Goal: Transaction & Acquisition: Purchase product/service

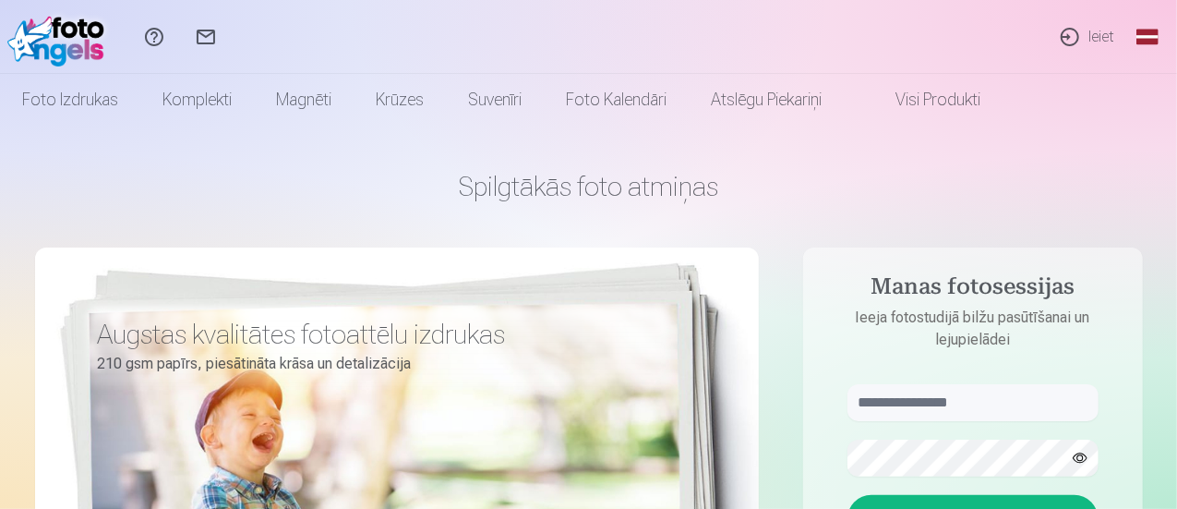
click at [1095, 40] on link "Ieiet" at bounding box center [1086, 37] width 85 height 74
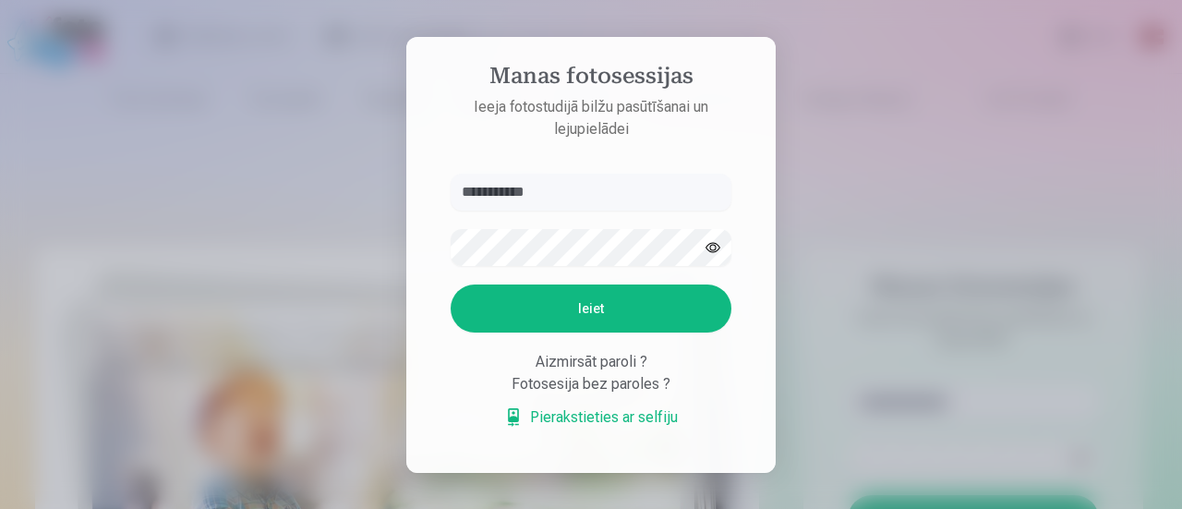
type input "**********"
click at [620, 310] on button "Ieiet" at bounding box center [591, 308] width 281 height 48
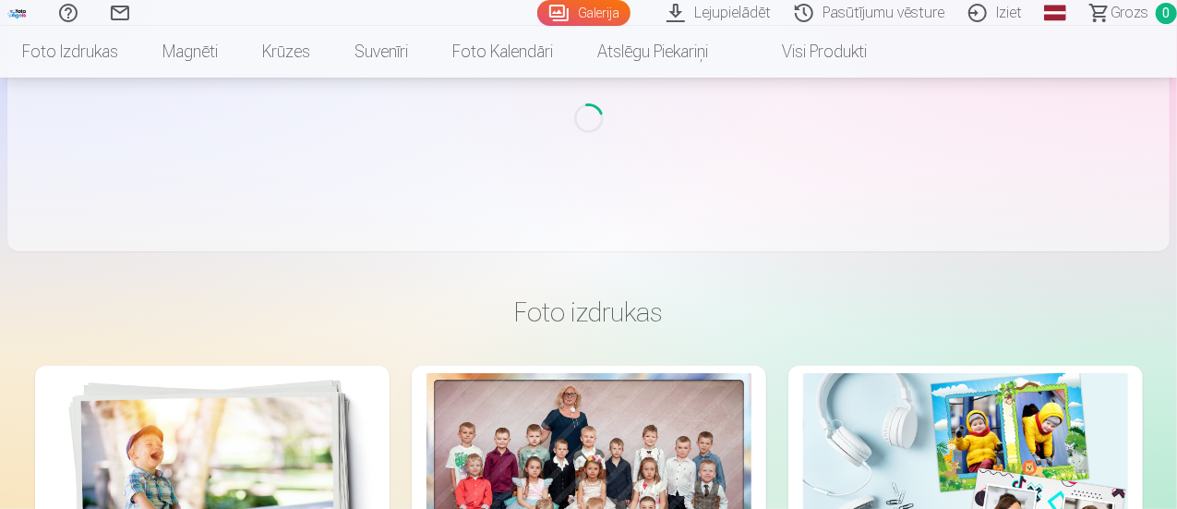
scroll to position [277, 0]
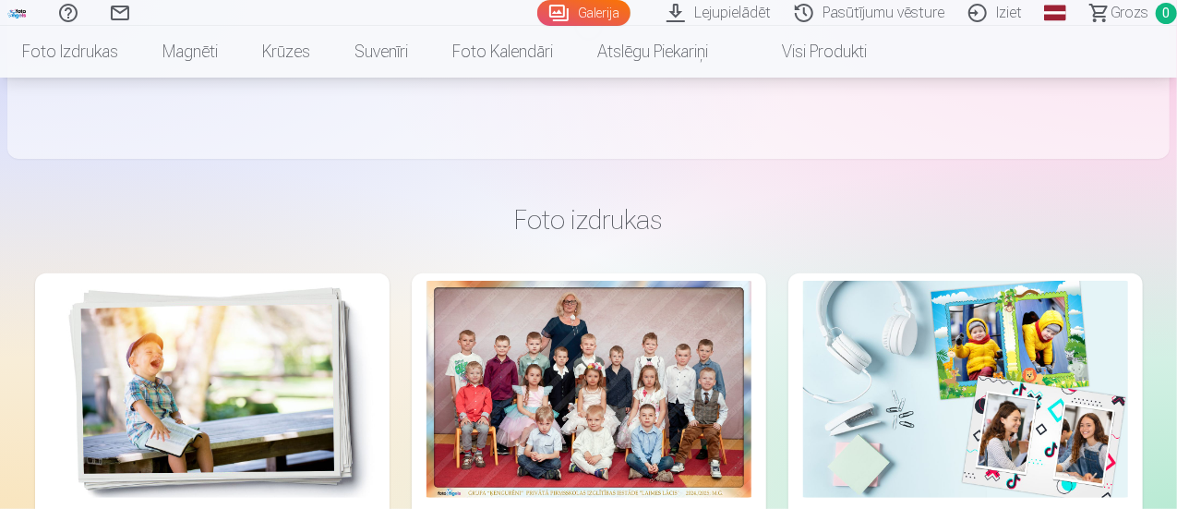
click at [432, 299] on div at bounding box center [589, 389] width 325 height 217
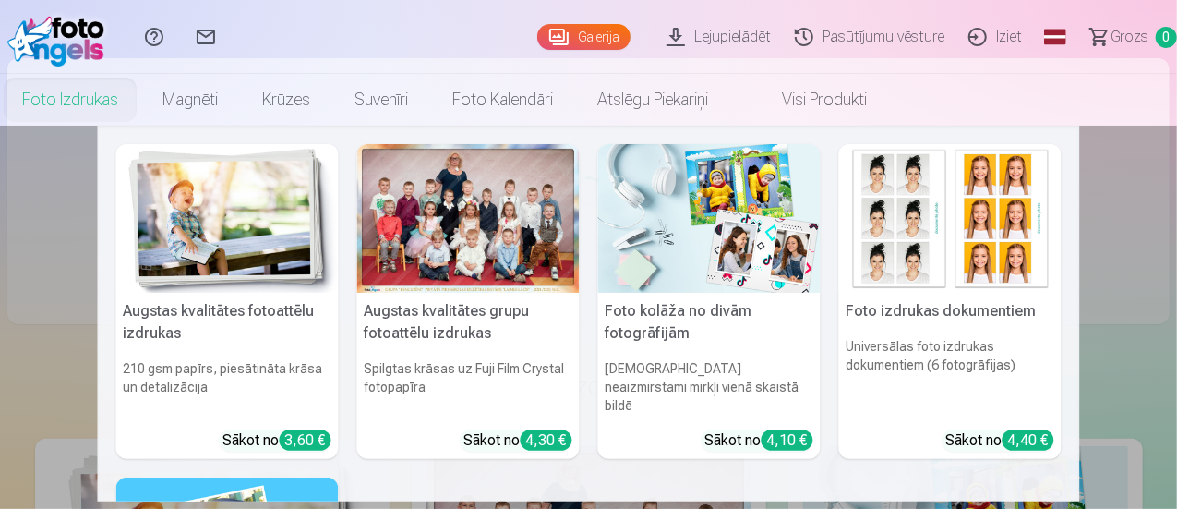
scroll to position [0, 0]
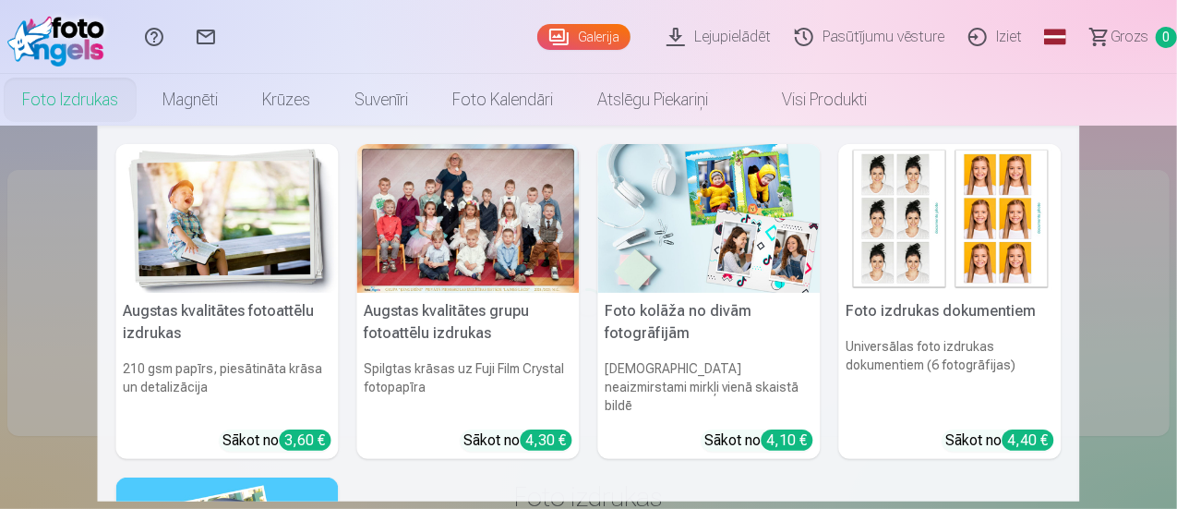
click at [539, 429] on div "4,30 €" at bounding box center [547, 439] width 52 height 21
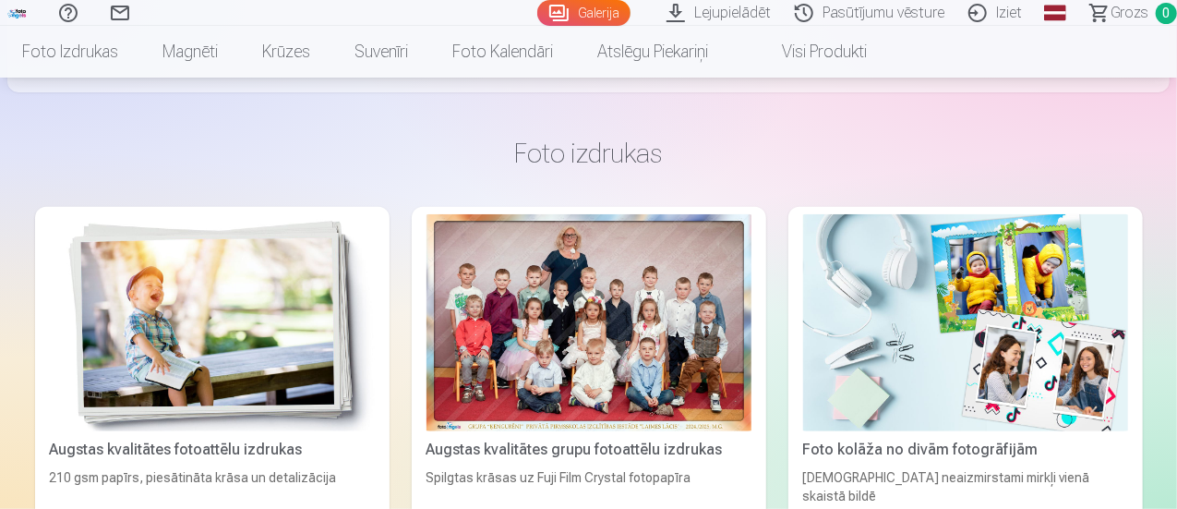
scroll to position [369, 0]
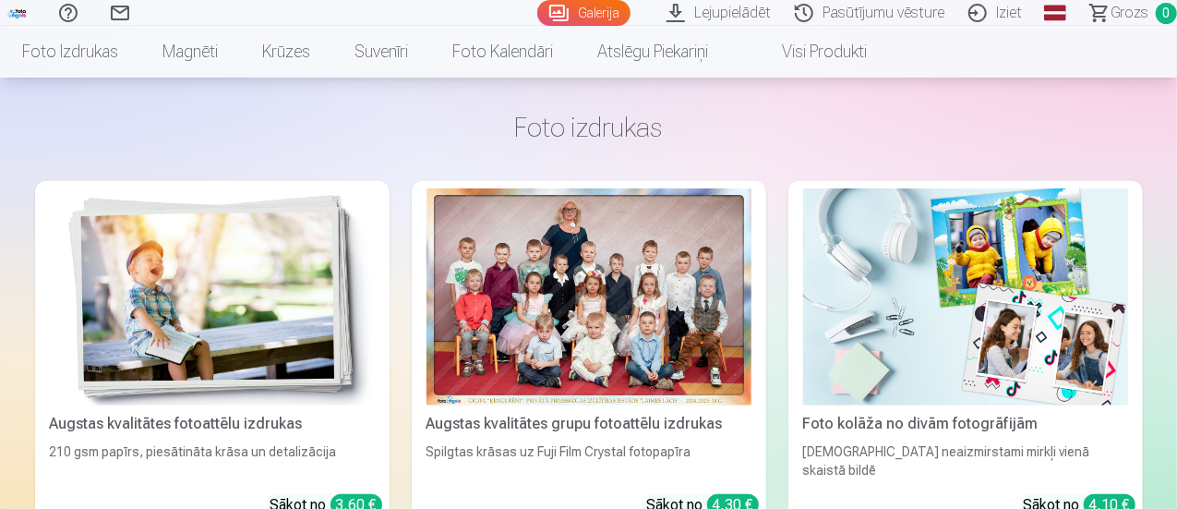
click at [481, 248] on div at bounding box center [589, 296] width 325 height 217
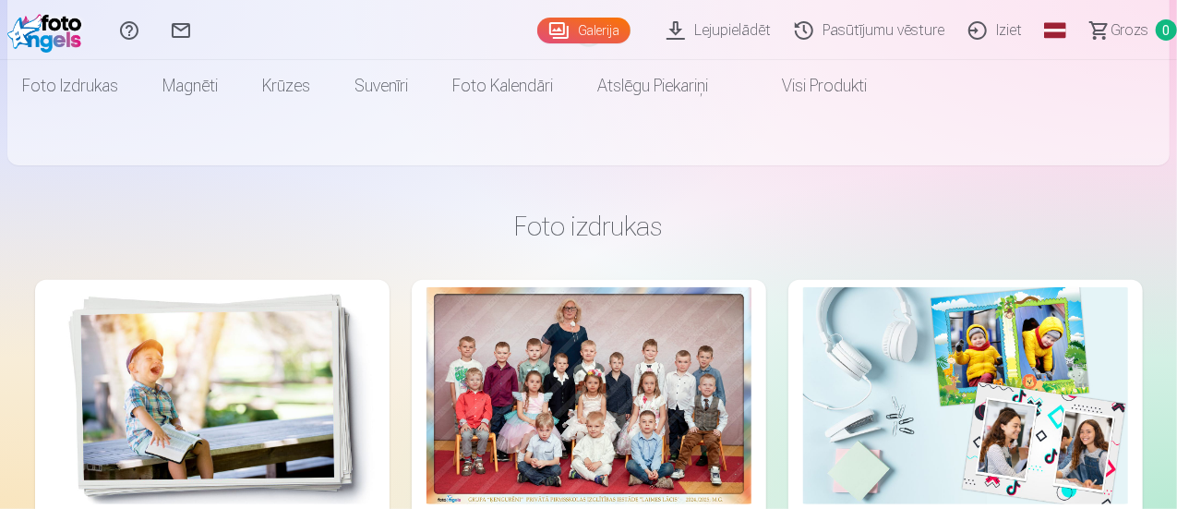
scroll to position [0, 0]
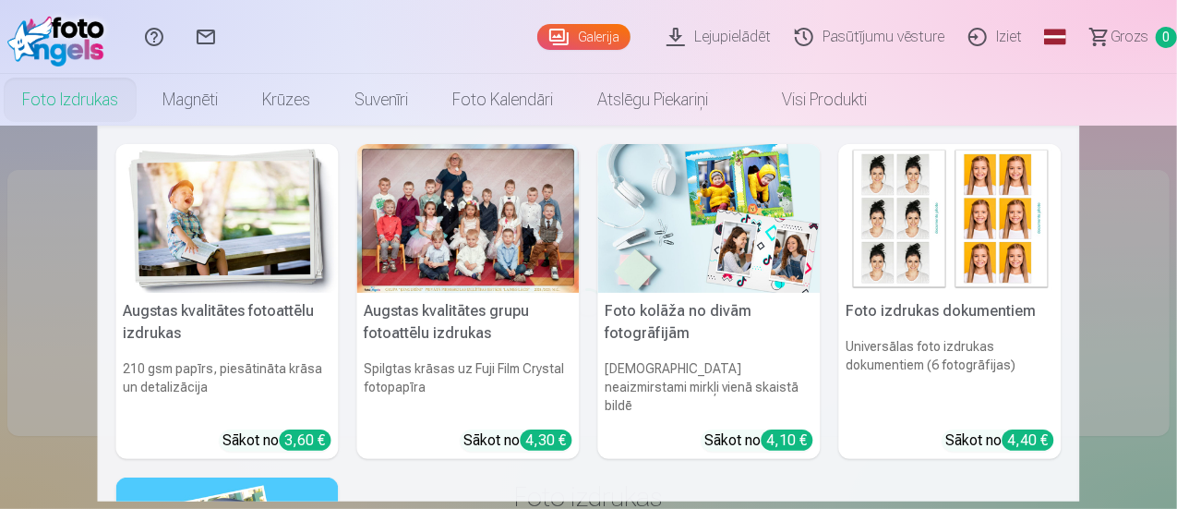
click at [512, 189] on div at bounding box center [468, 218] width 223 height 149
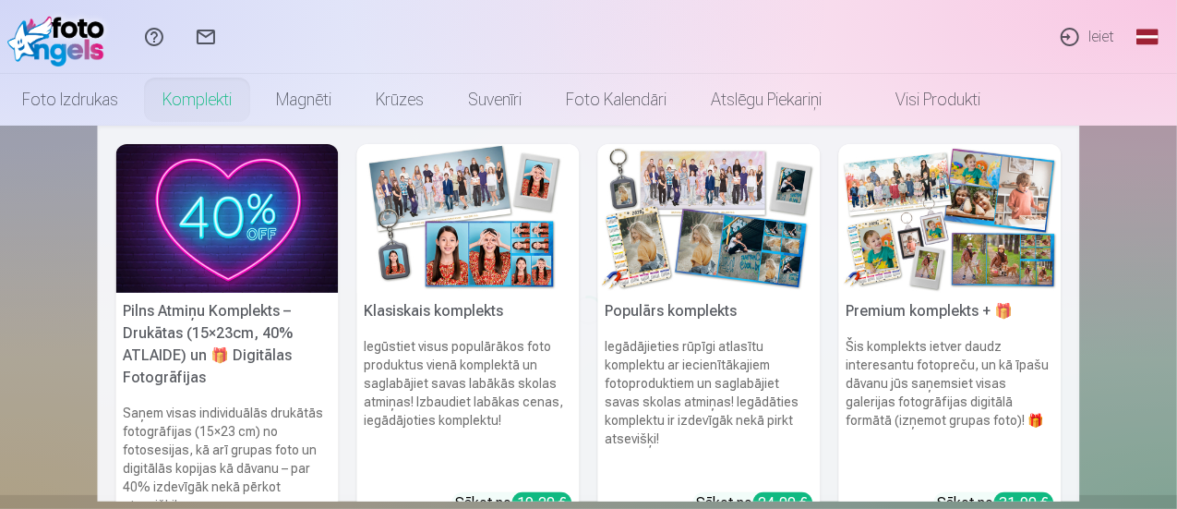
click at [254, 99] on link "Komplekti" at bounding box center [197, 100] width 114 height 52
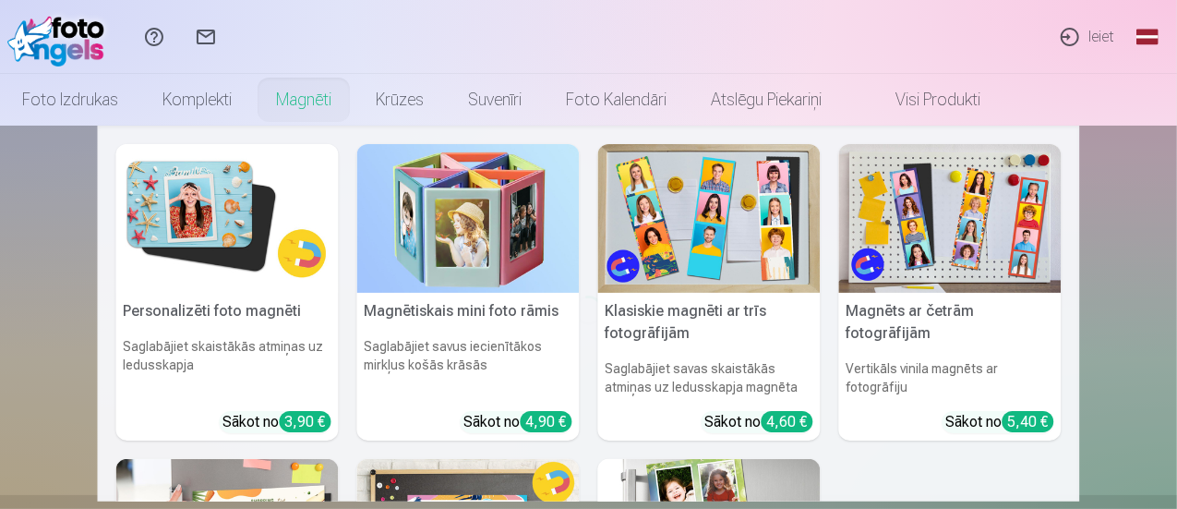
click at [354, 102] on link "Magnēti" at bounding box center [304, 100] width 100 height 52
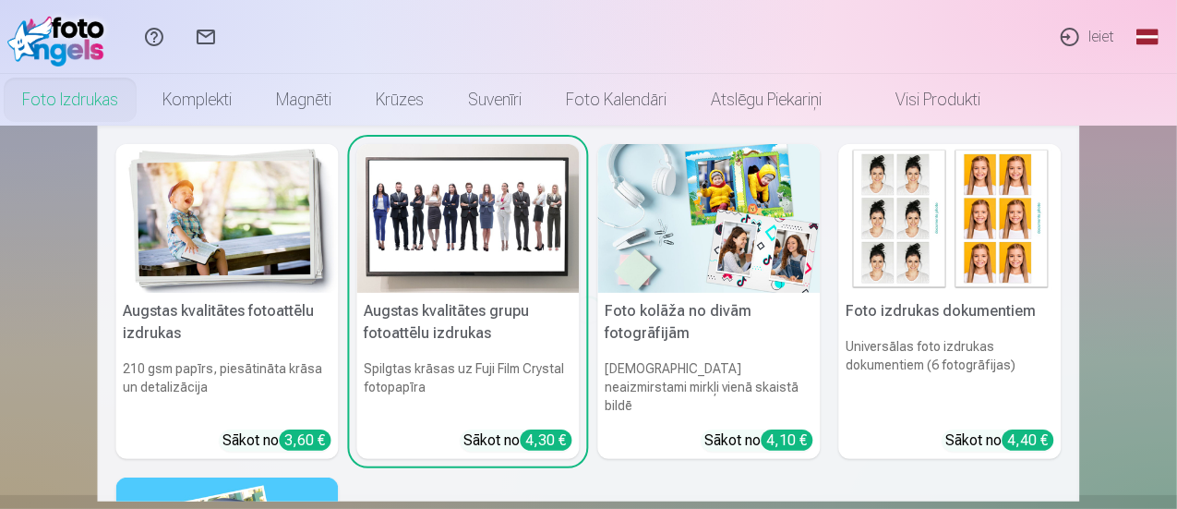
click at [140, 101] on link "Foto izdrukas" at bounding box center [70, 100] width 140 height 52
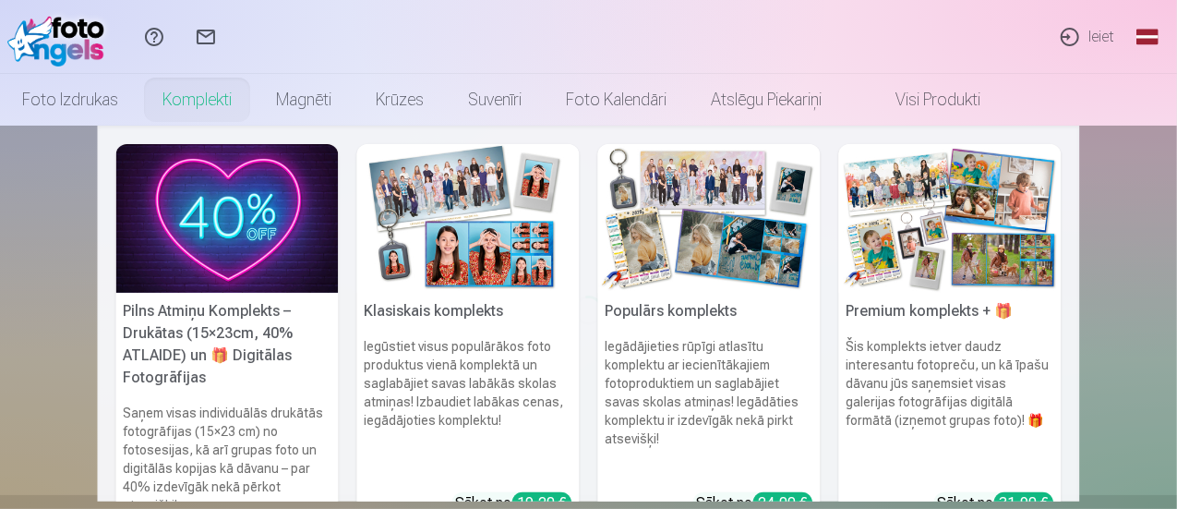
click at [462, 194] on img at bounding box center [468, 218] width 223 height 149
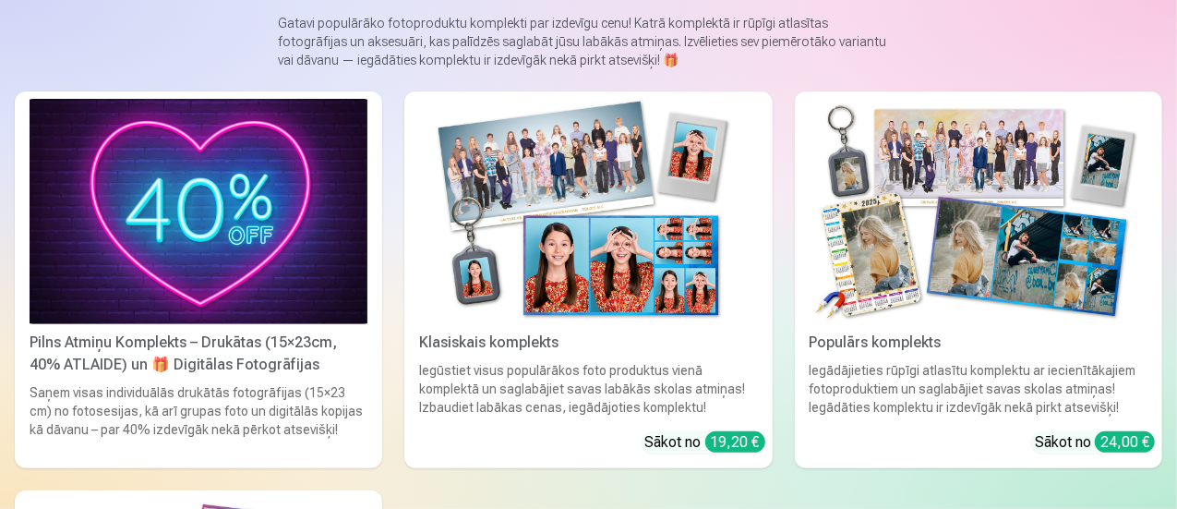
scroll to position [217, 0]
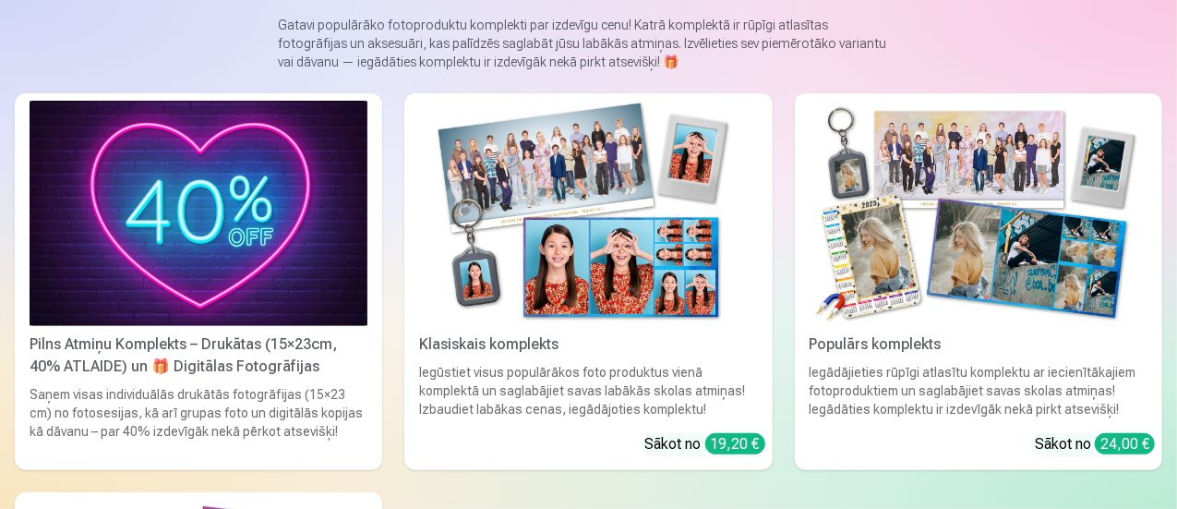
click at [104, 198] on img at bounding box center [199, 213] width 338 height 225
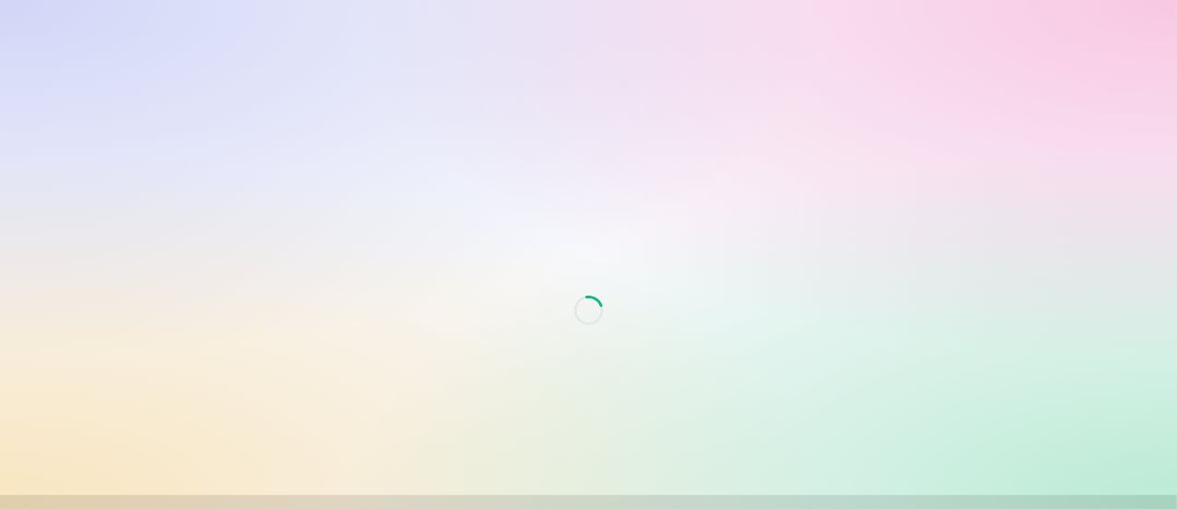
click at [1005, 84] on div "Loading..." at bounding box center [588, 501] width 1177 height 1003
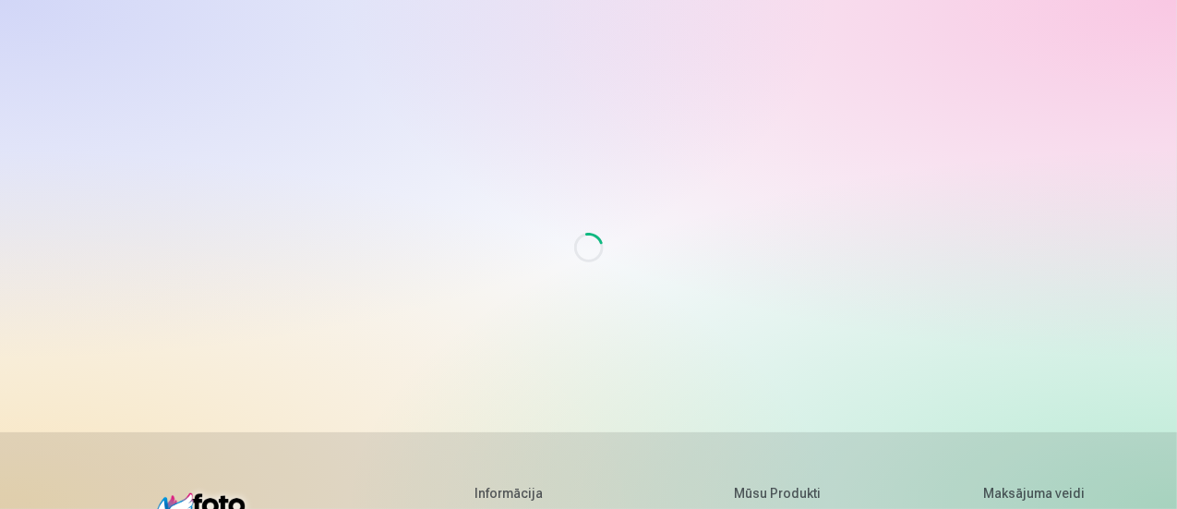
scroll to position [185, 0]
